Goal: Find specific page/section: Find specific page/section

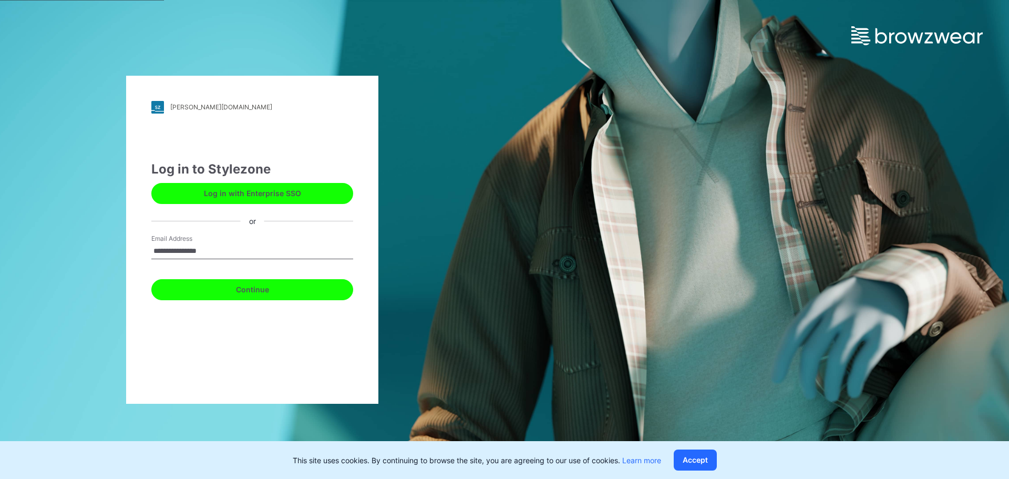
click at [260, 289] on button "Continue" at bounding box center [252, 289] width 202 height 21
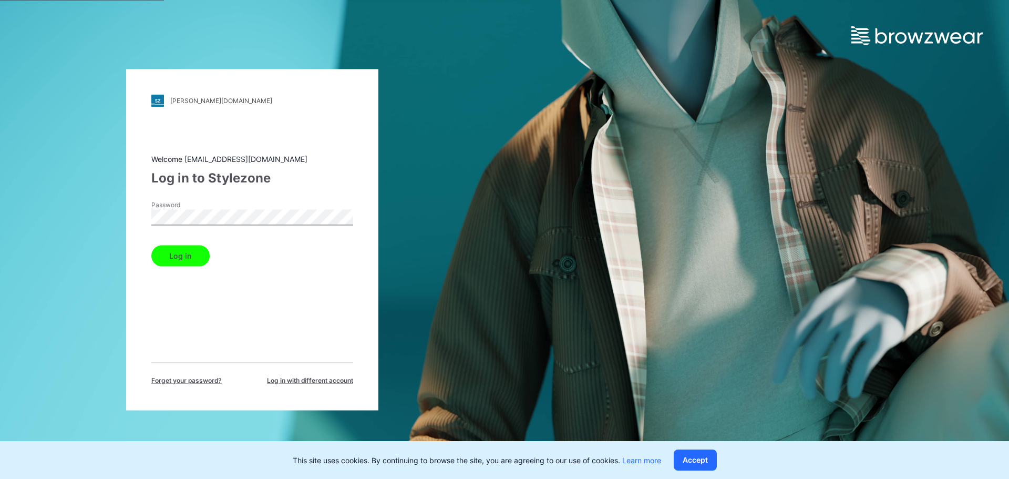
click at [193, 246] on button "Log in" at bounding box center [180, 255] width 58 height 21
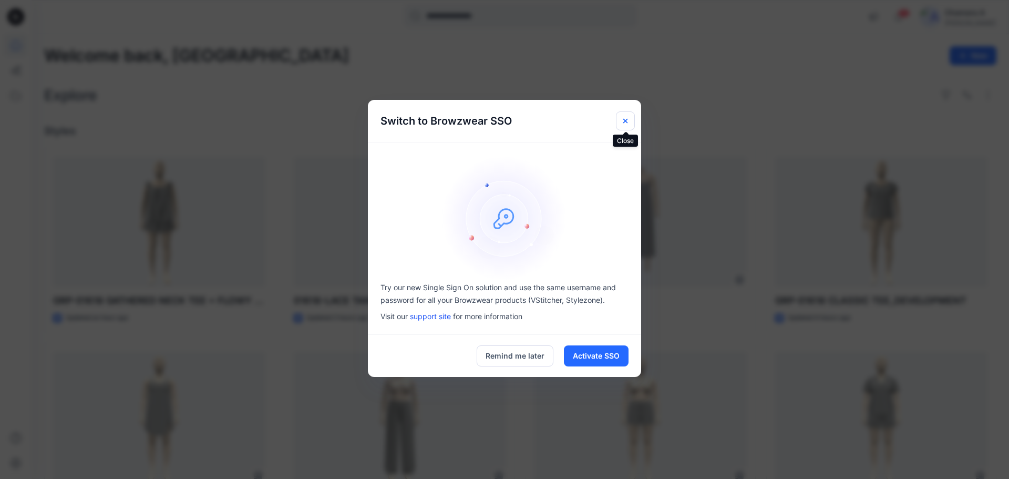
click at [633, 124] on button "Close" at bounding box center [625, 120] width 19 height 19
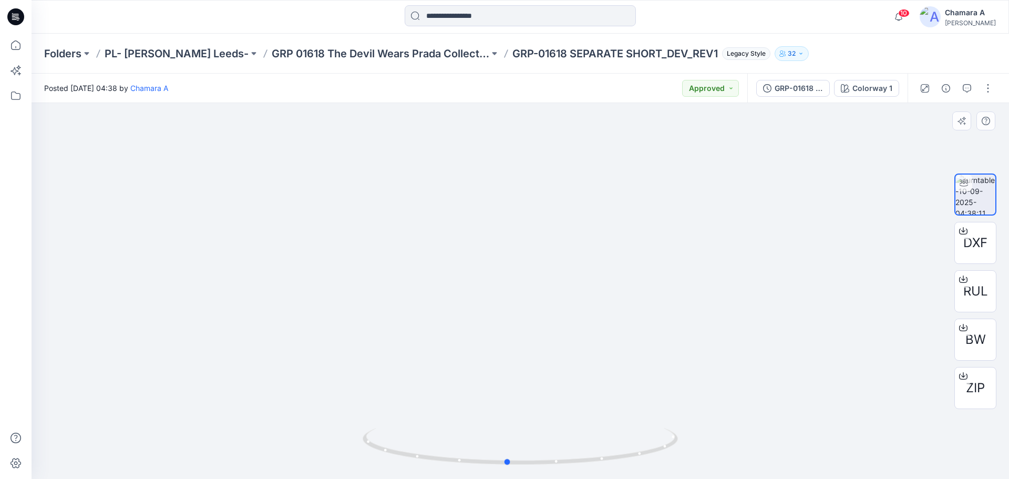
drag, startPoint x: 564, startPoint y: 452, endPoint x: 576, endPoint y: 426, distance: 28.7
click at [575, 429] on icon at bounding box center [522, 447] width 318 height 39
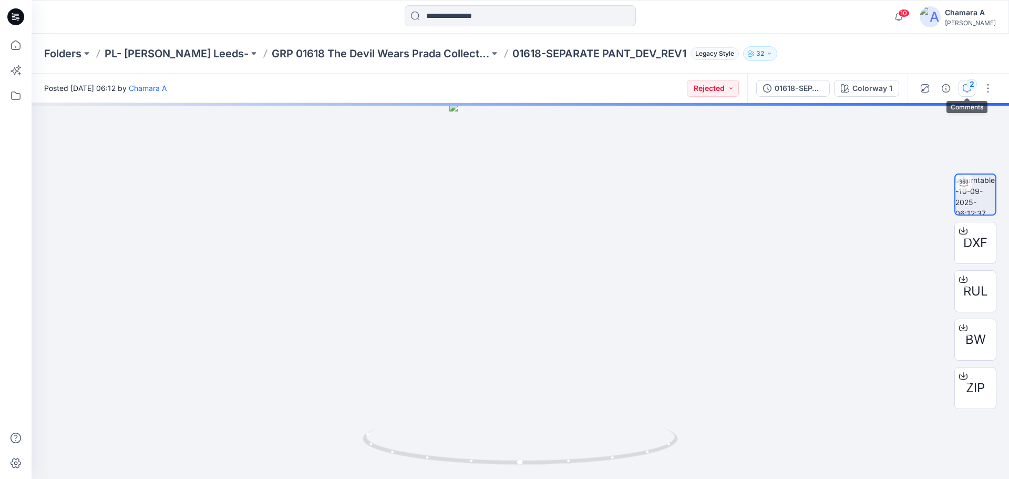
click at [962, 93] on button "2" at bounding box center [966, 88] width 17 height 17
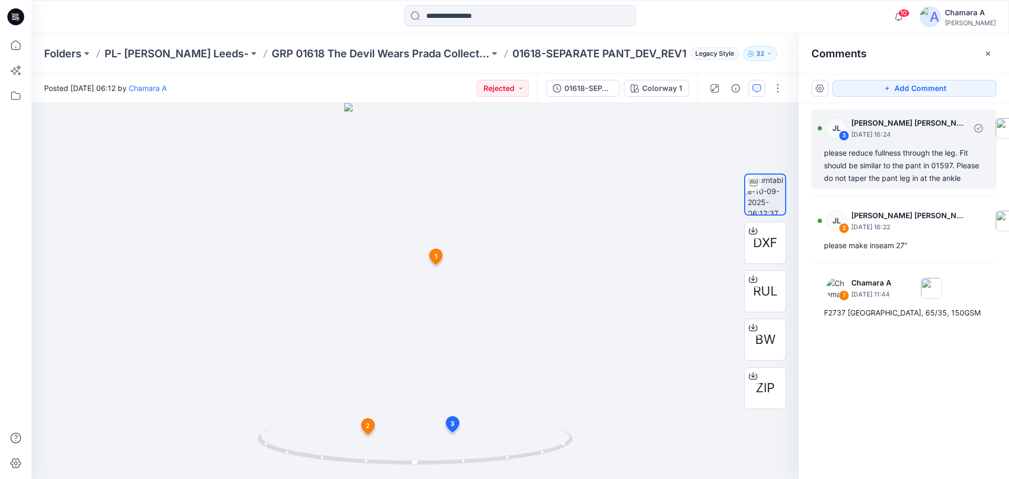
click at [889, 156] on div "please reduce fullness through the leg. Fit should be similar to the pant in 01…" at bounding box center [904, 166] width 160 height 38
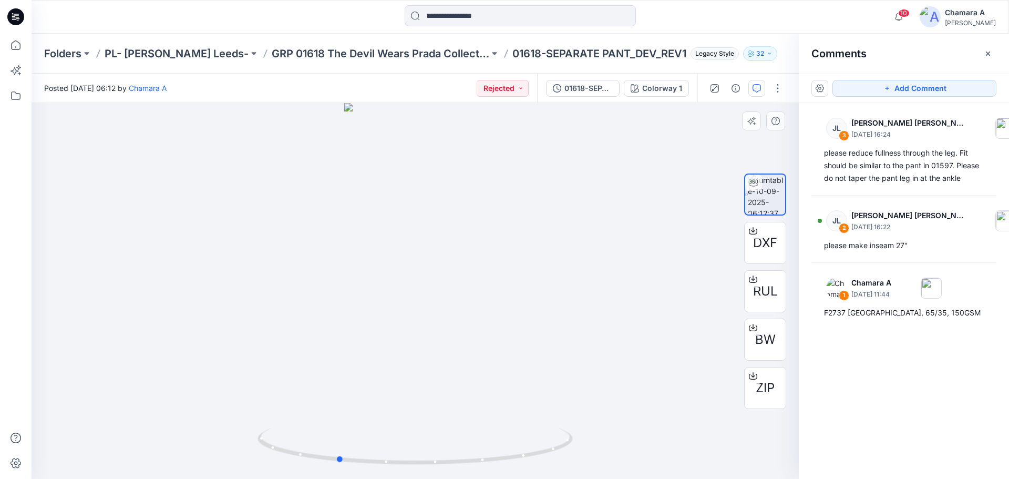
drag, startPoint x: 550, startPoint y: 455, endPoint x: 440, endPoint y: 422, distance: 114.0
click at [476, 447] on icon at bounding box center [416, 447] width 318 height 39
drag, startPoint x: 433, startPoint y: 336, endPoint x: 469, endPoint y: 137, distance: 202.3
click at [470, 133] on img at bounding box center [415, 272] width 157 height 414
drag, startPoint x: 430, startPoint y: 389, endPoint x: 430, endPoint y: 238, distance: 151.3
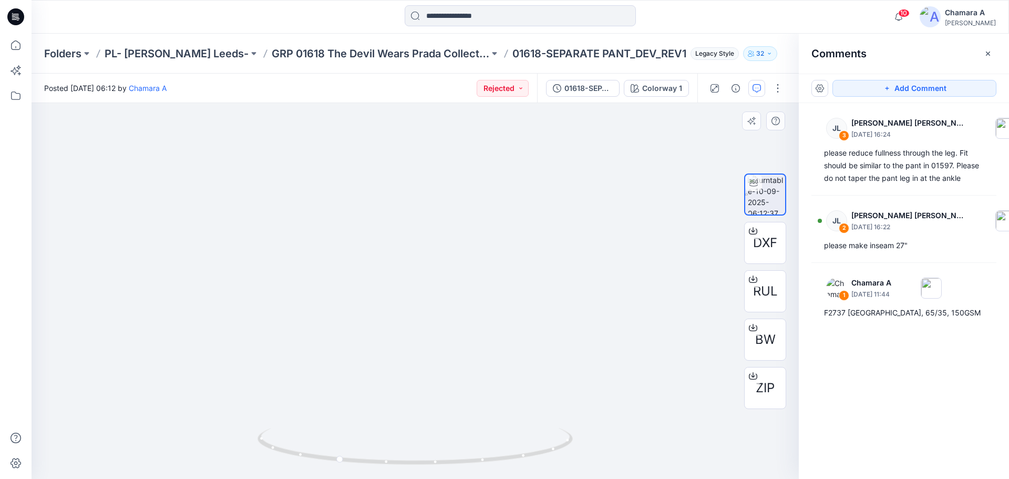
click at [430, 238] on img at bounding box center [415, 243] width 178 height 470
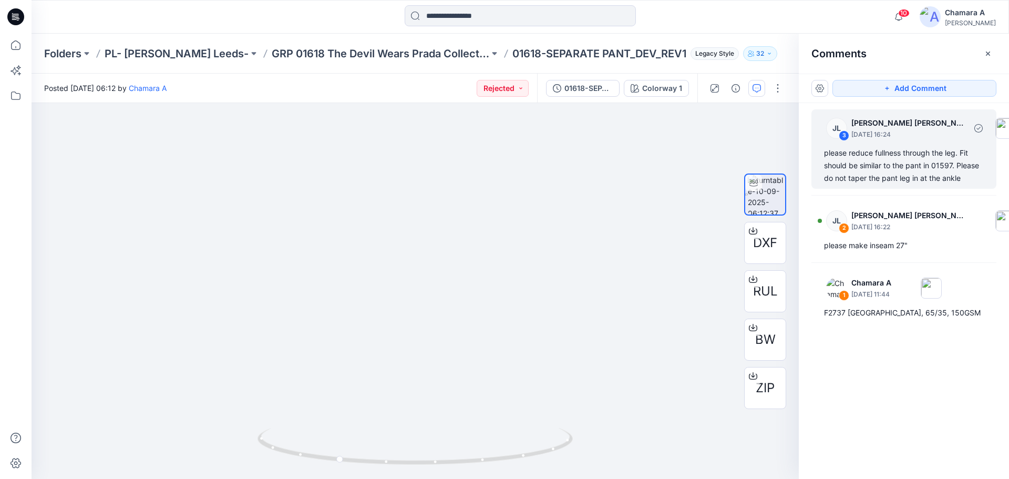
click at [930, 162] on div "please reduce fullness through the leg. Fit should be similar to the pant in 01…" at bounding box center [904, 166] width 160 height 38
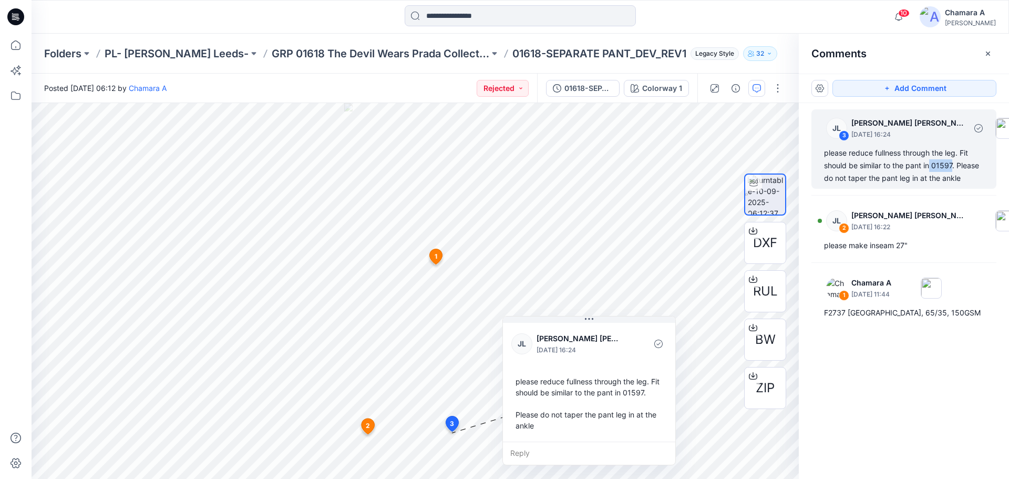
drag, startPoint x: 930, startPoint y: 163, endPoint x: 953, endPoint y: 167, distance: 23.5
click at [953, 167] on div "please reduce fullness through the leg. Fit should be similar to the pant in 01…" at bounding box center [904, 166] width 160 height 38
copy div "01597"
click at [504, 23] on input at bounding box center [520, 15] width 231 height 21
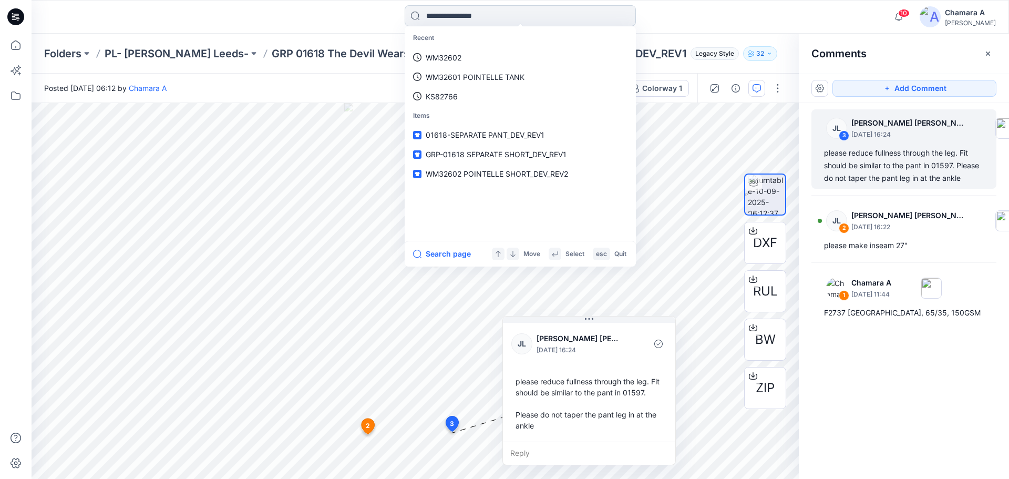
paste input "*****"
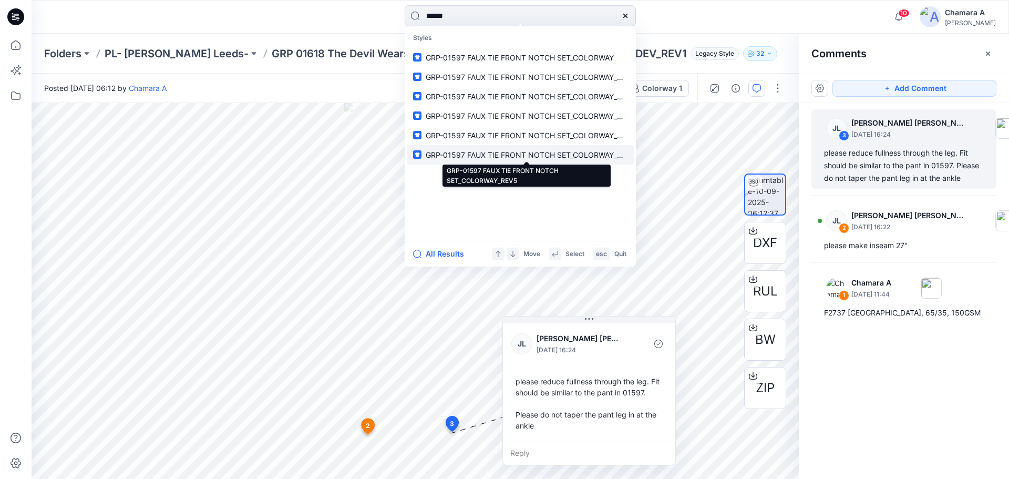
type input "*****"
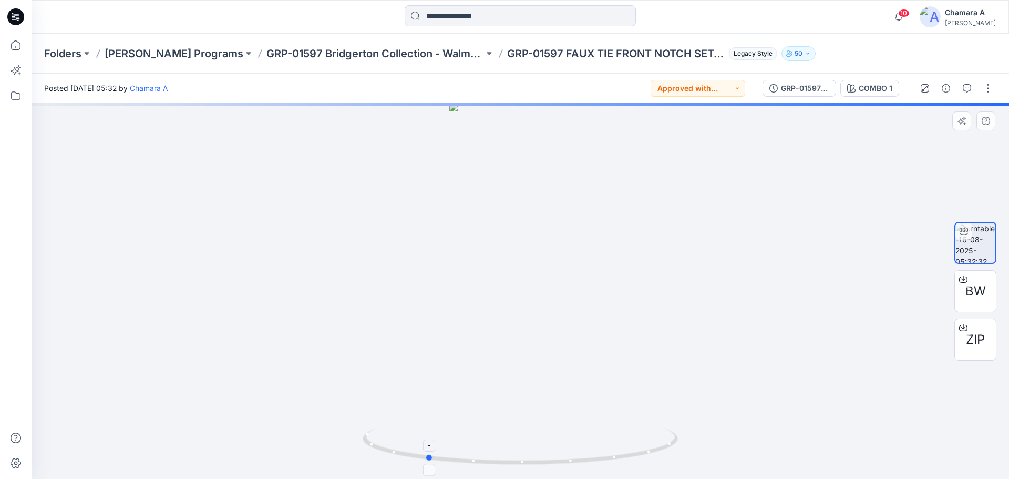
drag, startPoint x: 639, startPoint y: 455, endPoint x: 545, endPoint y: 443, distance: 94.8
click at [545, 443] on icon at bounding box center [522, 447] width 318 height 39
